Goal: Task Accomplishment & Management: Use online tool/utility

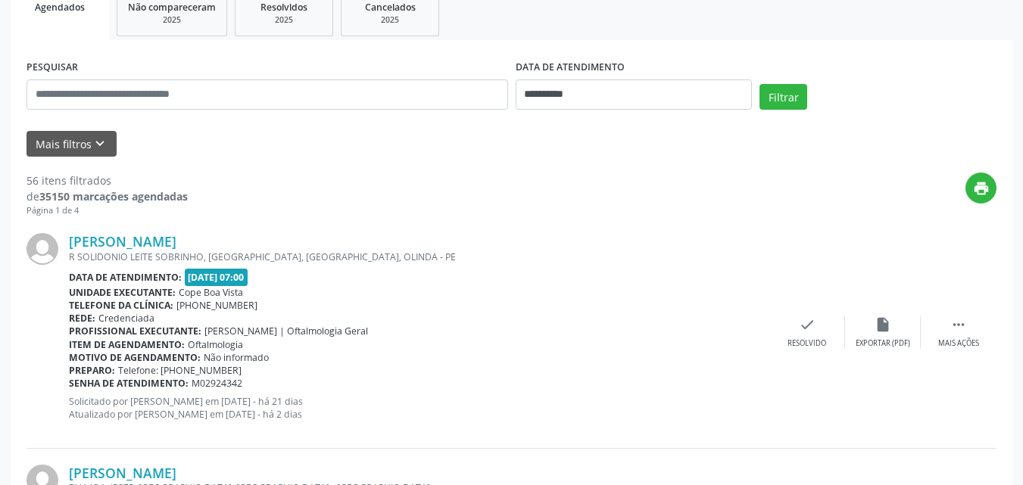
scroll to position [259, 0]
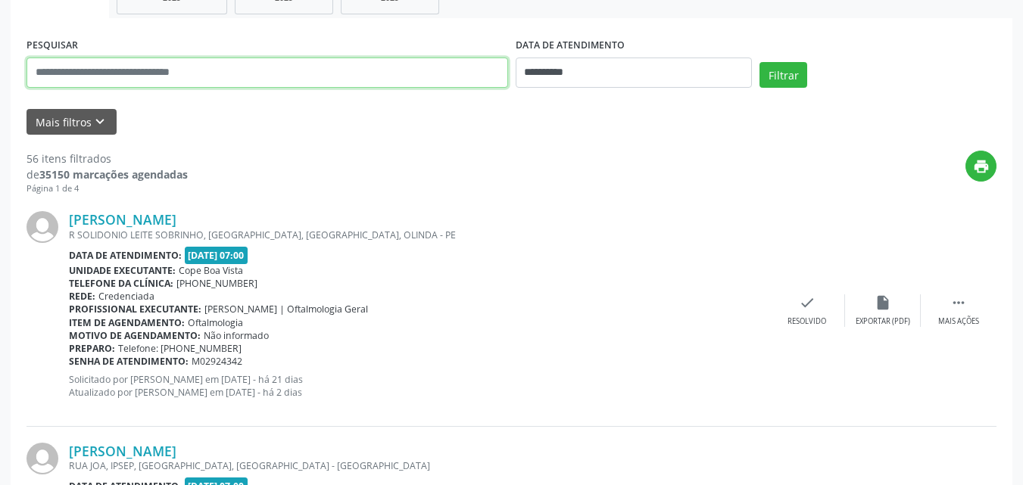
drag, startPoint x: 104, startPoint y: 79, endPoint x: 105, endPoint y: 101, distance: 22.0
click at [104, 83] on input "text" at bounding box center [266, 73] width 481 height 30
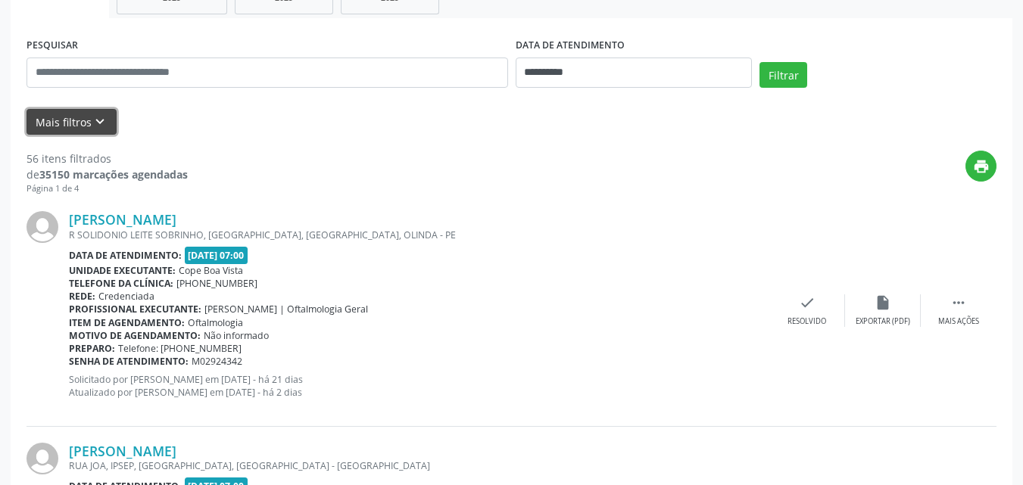
drag, startPoint x: 107, startPoint y: 114, endPoint x: 123, endPoint y: 189, distance: 76.6
click at [107, 115] on button "Mais filtros keyboard_arrow_down" at bounding box center [71, 122] width 90 height 26
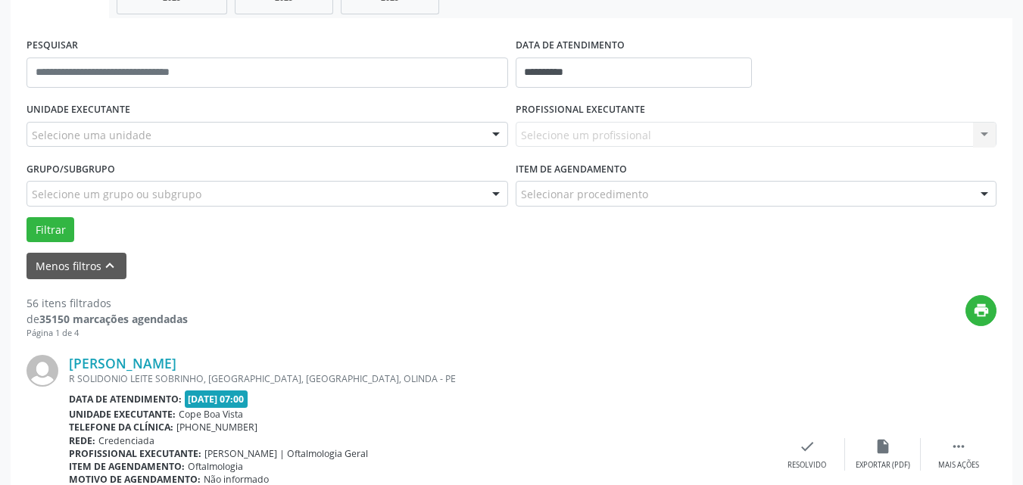
click at [129, 145] on div "Selecione uma unidade" at bounding box center [266, 135] width 481 height 26
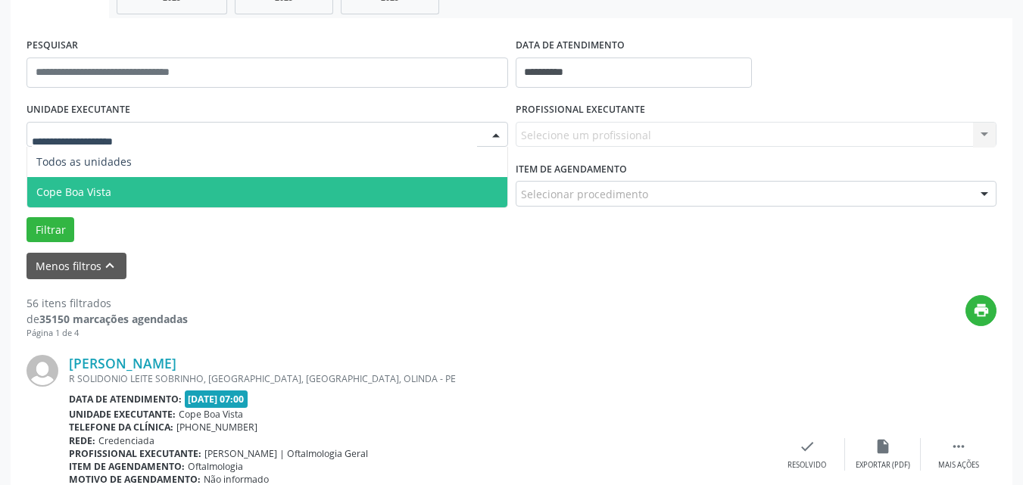
click at [120, 182] on span "Cope Boa Vista" at bounding box center [267, 192] width 480 height 30
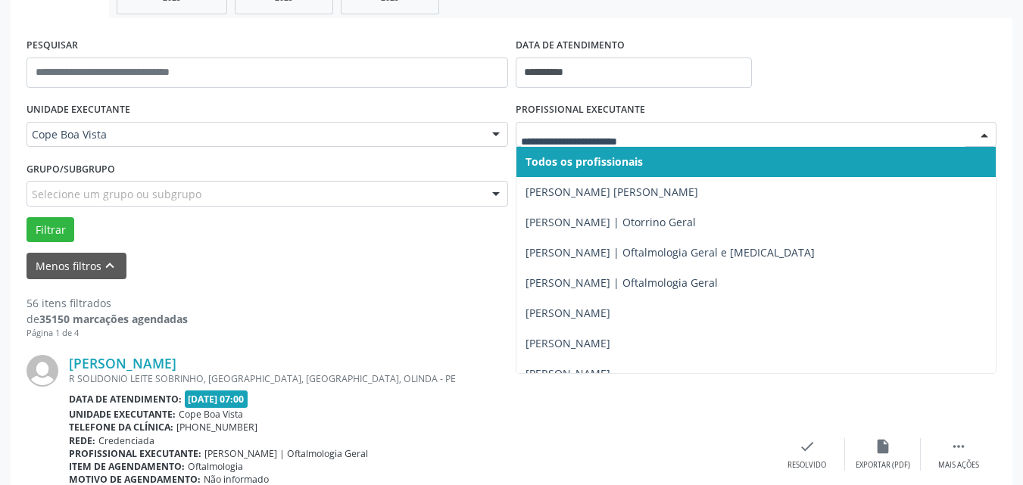
click at [632, 145] on div at bounding box center [756, 135] width 481 height 26
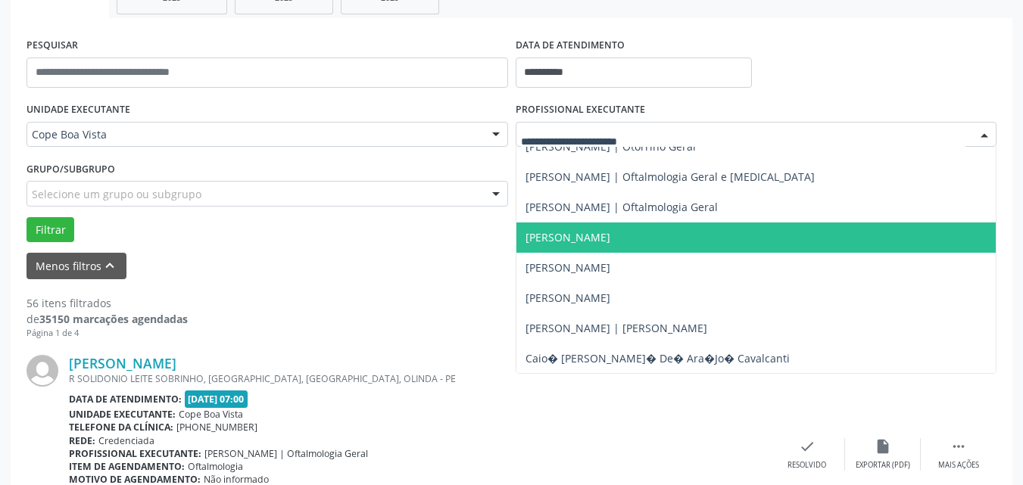
scroll to position [0, 0]
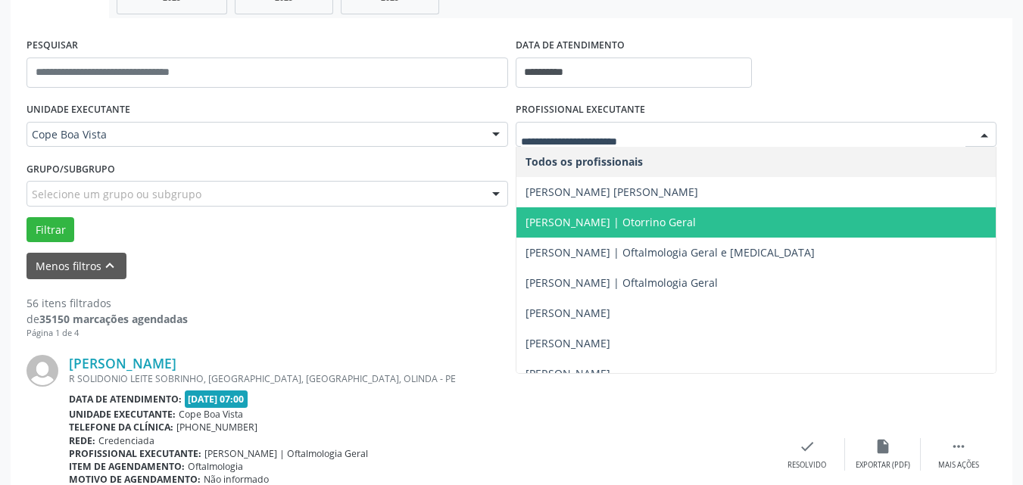
click at [624, 229] on span "[PERSON_NAME] | Otorrino Geral" at bounding box center [610, 222] width 170 height 14
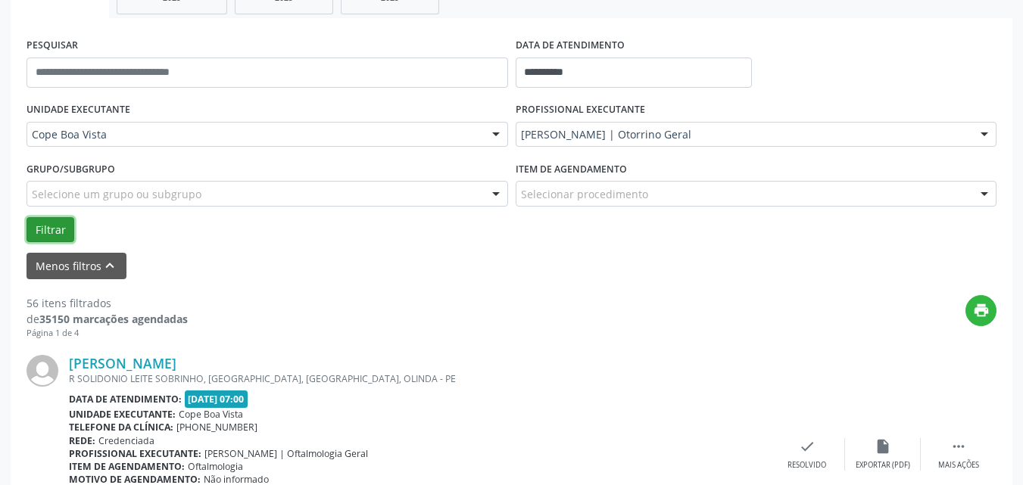
click at [59, 235] on button "Filtrar" at bounding box center [50, 230] width 48 height 26
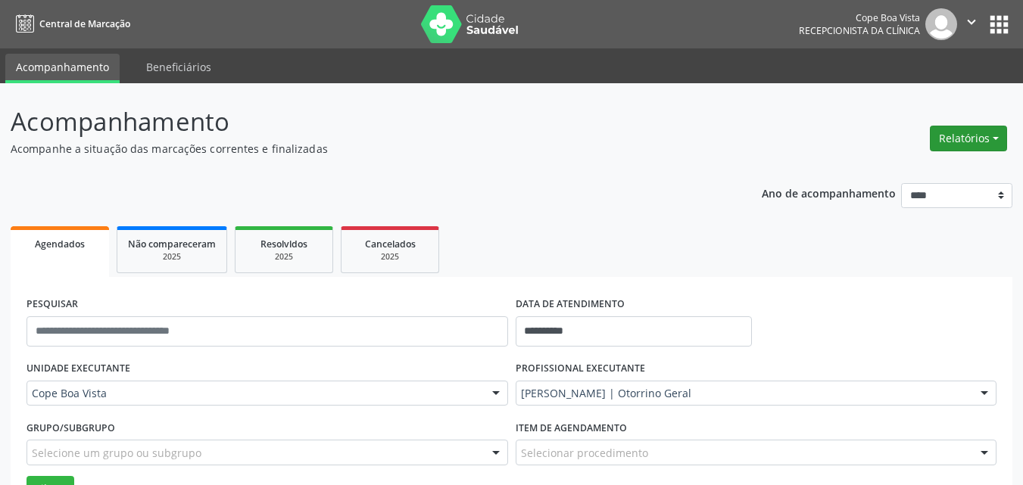
click at [989, 135] on button "Relatórios" at bounding box center [968, 139] width 77 height 26
click at [915, 170] on link "Agendamentos" at bounding box center [926, 170] width 163 height 21
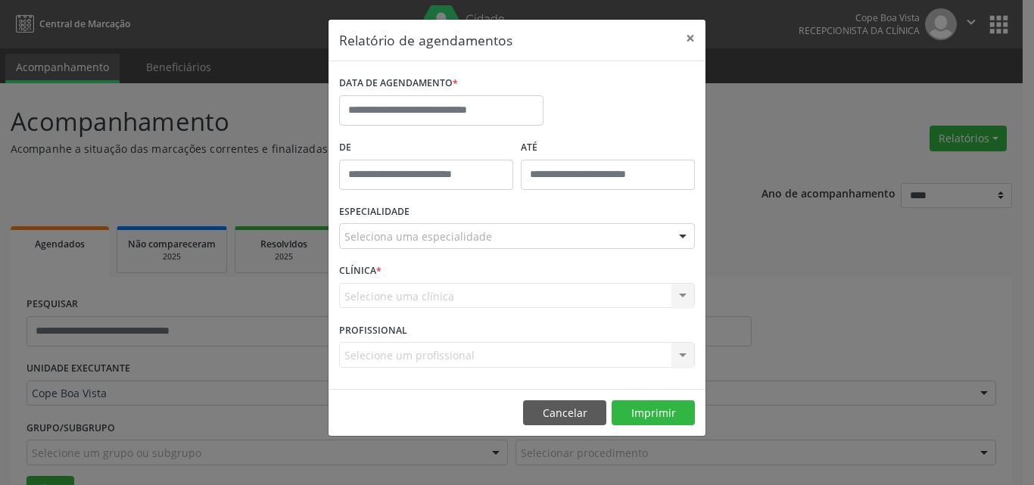
drag, startPoint x: 425, startPoint y: 93, endPoint x: 424, endPoint y: 101, distance: 8.4
click at [424, 95] on div "DATA DE AGENDAMENTO *" at bounding box center [441, 99] width 204 height 54
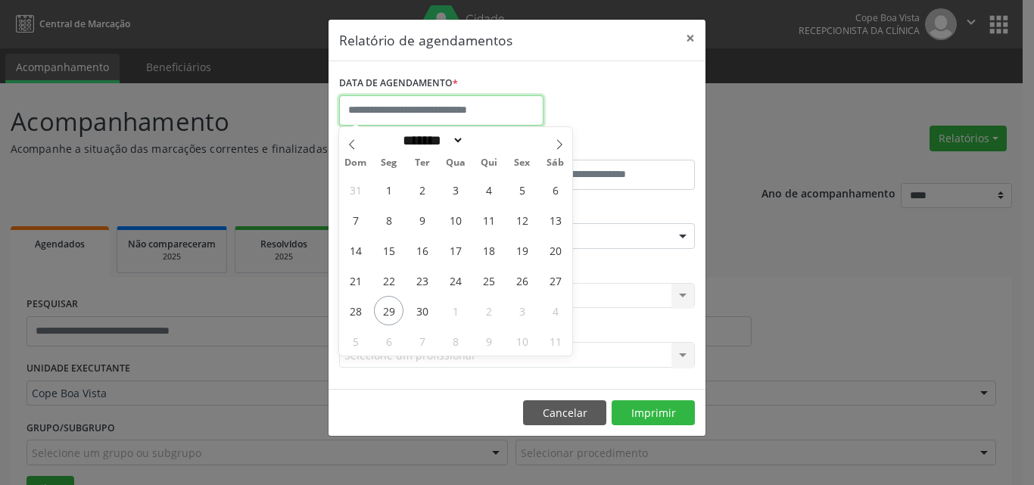
click at [424, 101] on input "text" at bounding box center [441, 110] width 204 height 30
click at [387, 310] on span "29" at bounding box center [389, 311] width 30 height 30
type input "**********"
click at [387, 310] on span "29" at bounding box center [389, 311] width 30 height 30
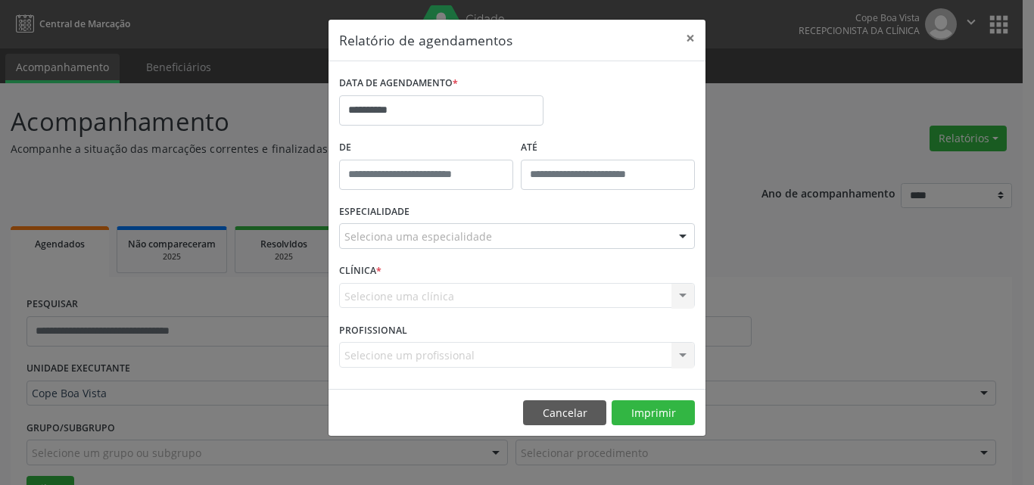
click at [538, 232] on div "Seleciona uma especialidade" at bounding box center [517, 236] width 356 height 26
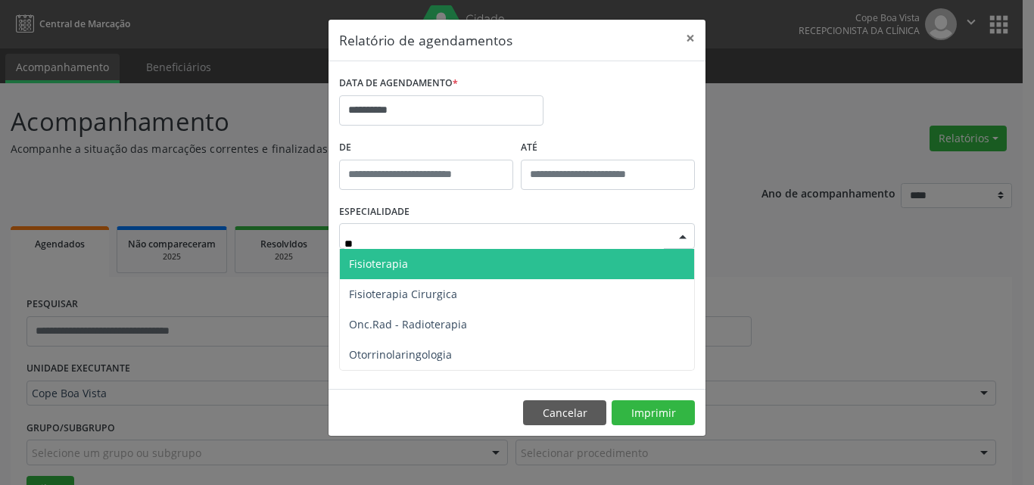
type input "***"
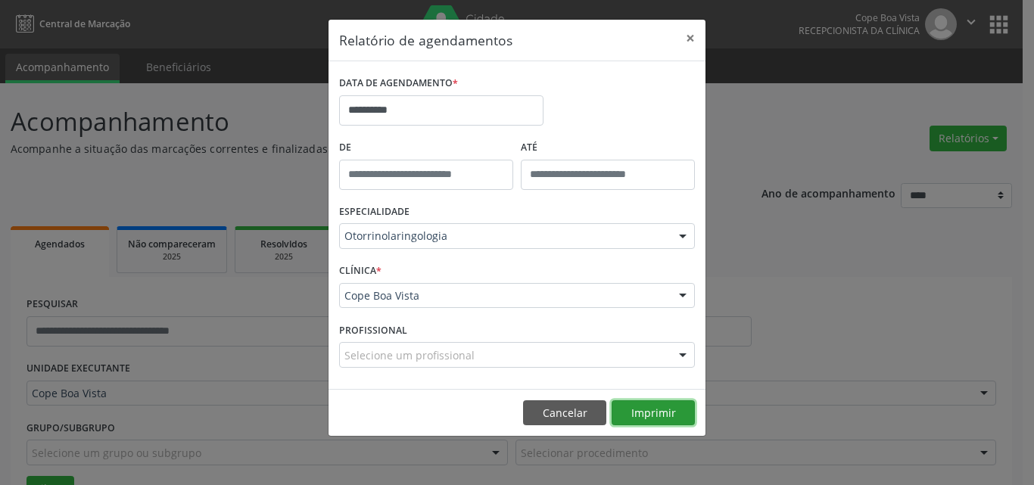
click at [659, 422] on button "Imprimir" at bounding box center [653, 413] width 83 height 26
click at [564, 403] on button "Cancelar" at bounding box center [564, 413] width 83 height 26
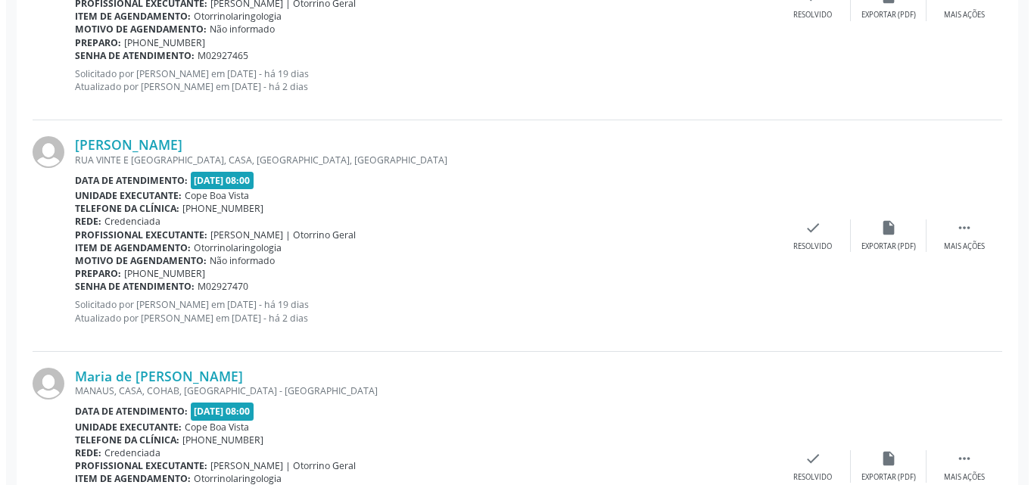
scroll to position [2072, 0]
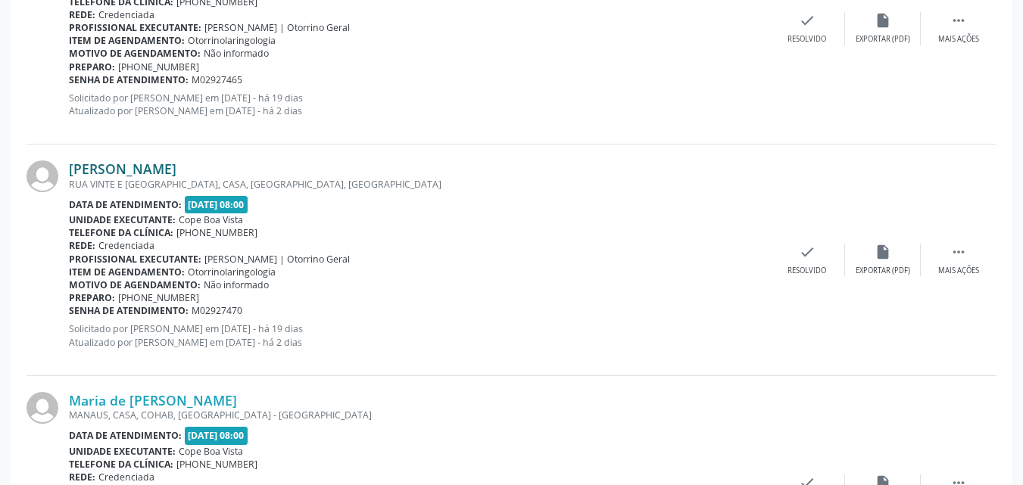
click at [165, 170] on link "[PERSON_NAME]" at bounding box center [122, 168] width 107 height 17
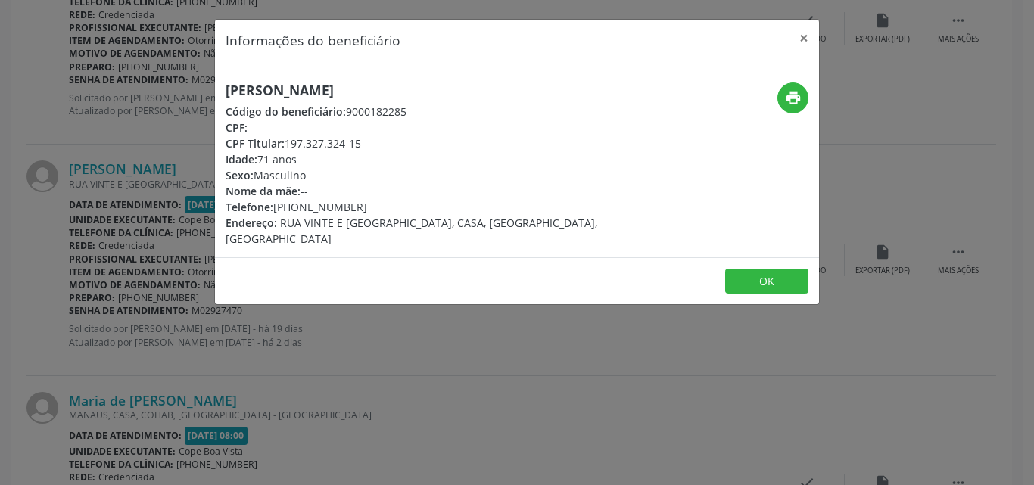
drag, startPoint x: 287, startPoint y: 145, endPoint x: 373, endPoint y: 145, distance: 86.3
click at [372, 145] on div "CPF Titular: 197.327.324-15" at bounding box center [417, 144] width 382 height 16
copy div "197.327.324-15"
